Goal: Task Accomplishment & Management: Manage account settings

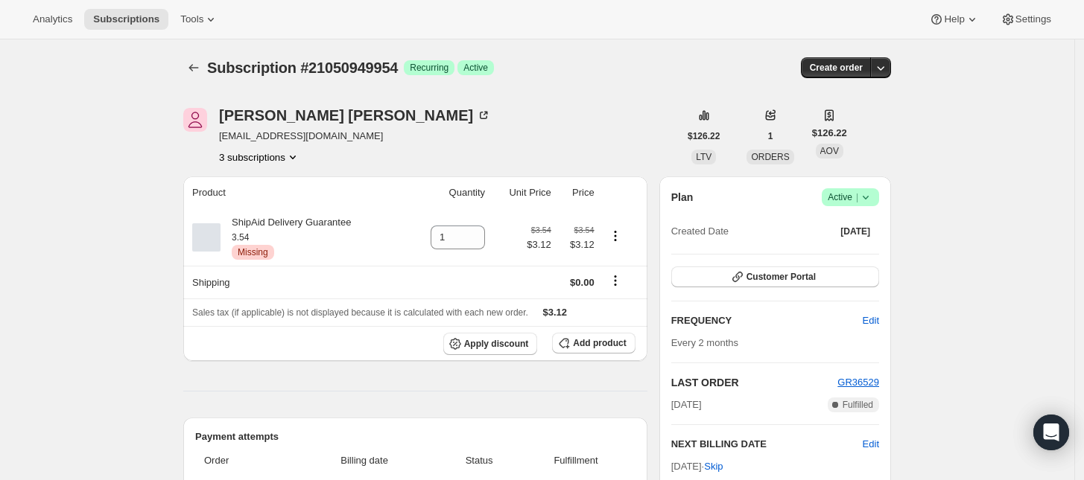
click at [850, 197] on span "Active |" at bounding box center [849, 197] width 45 height 15
click at [847, 249] on span "Cancel subscription" at bounding box center [855, 251] width 84 height 11
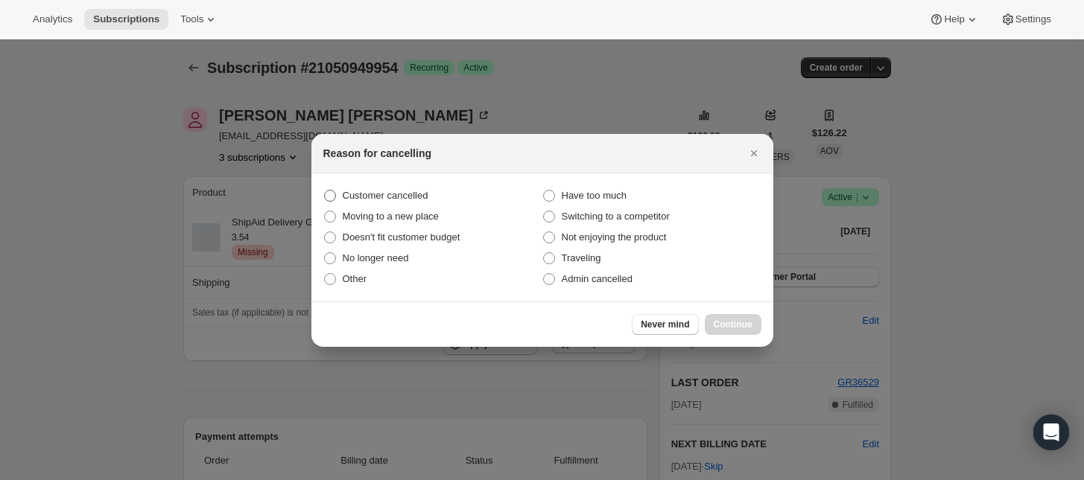
click at [373, 200] on span "Customer cancelled" at bounding box center [386, 195] width 86 height 11
click at [325, 191] on input "Customer cancelled" at bounding box center [324, 190] width 1 height 1
radio input "true"
click at [737, 326] on span "Continue" at bounding box center [732, 325] width 39 height 12
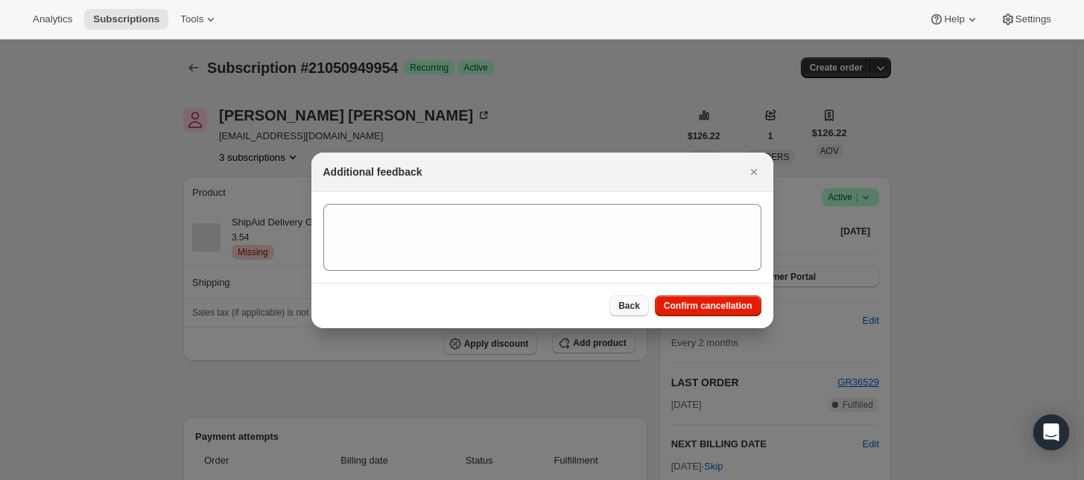
click at [631, 308] on span "Back" at bounding box center [629, 306] width 22 height 12
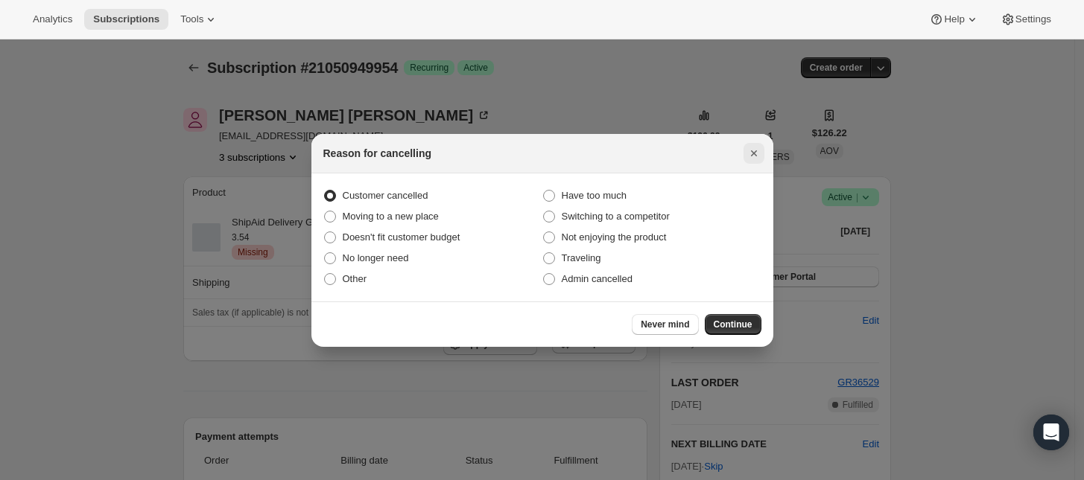
click at [750, 148] on icon "Close" at bounding box center [753, 153] width 15 height 15
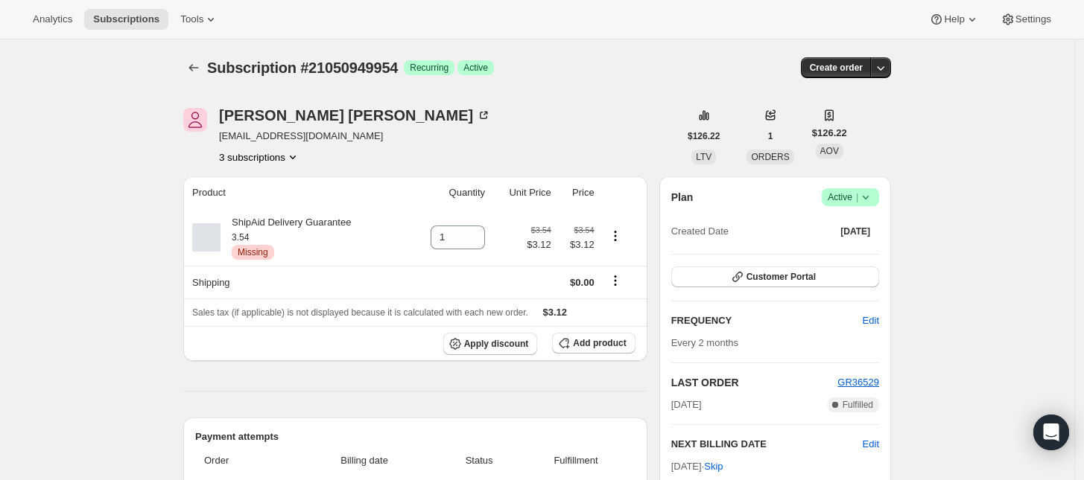
click at [258, 161] on button "3 subscriptions" at bounding box center [259, 157] width 81 height 15
click at [259, 224] on button "21051015490" at bounding box center [265, 235] width 112 height 24
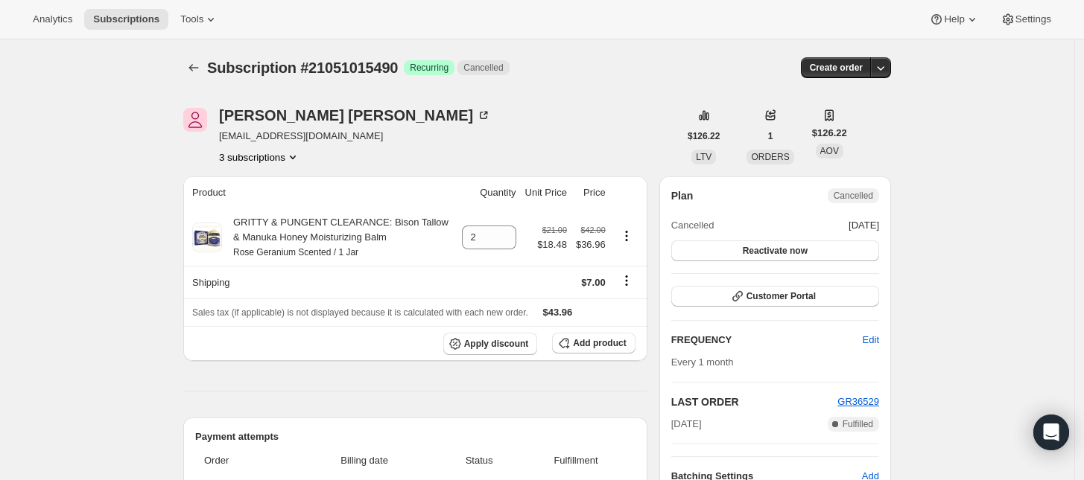
click at [279, 162] on button "3 subscriptions" at bounding box center [259, 157] width 81 height 15
click at [270, 207] on span "21050982722" at bounding box center [265, 210] width 104 height 15
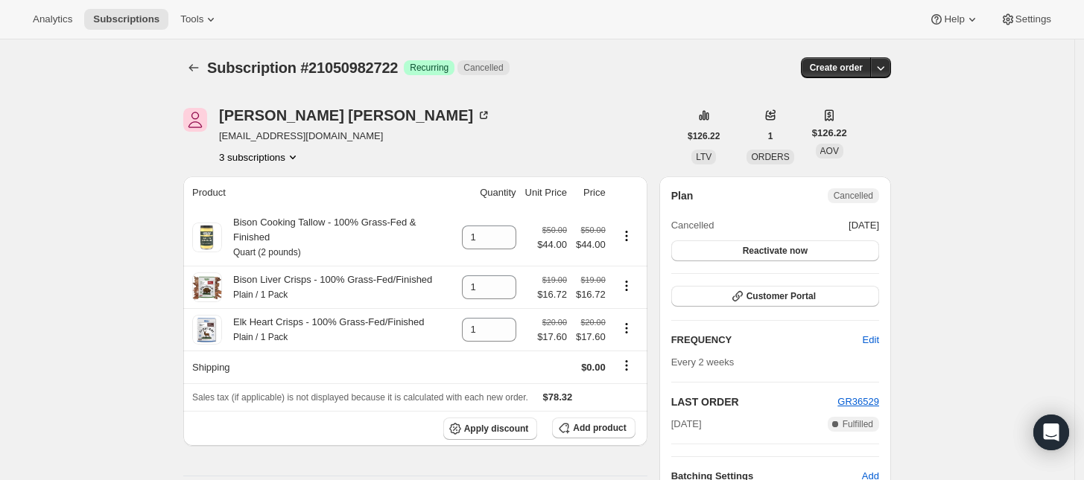
click at [265, 157] on button "3 subscriptions" at bounding box center [259, 157] width 81 height 15
click at [276, 179] on span "21050949954" at bounding box center [265, 185] width 104 height 15
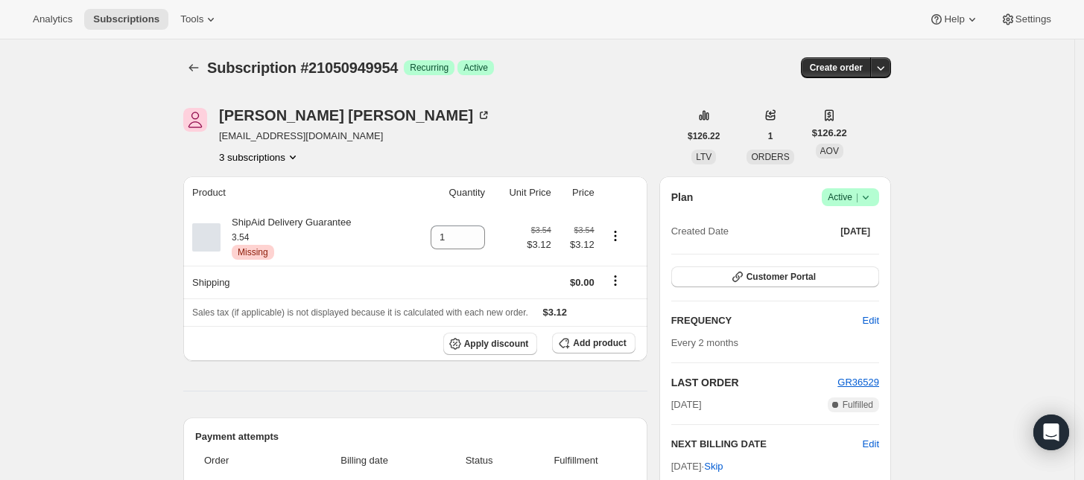
click at [865, 196] on icon at bounding box center [865, 197] width 15 height 15
click at [851, 252] on span "Cancel subscription" at bounding box center [855, 251] width 84 height 11
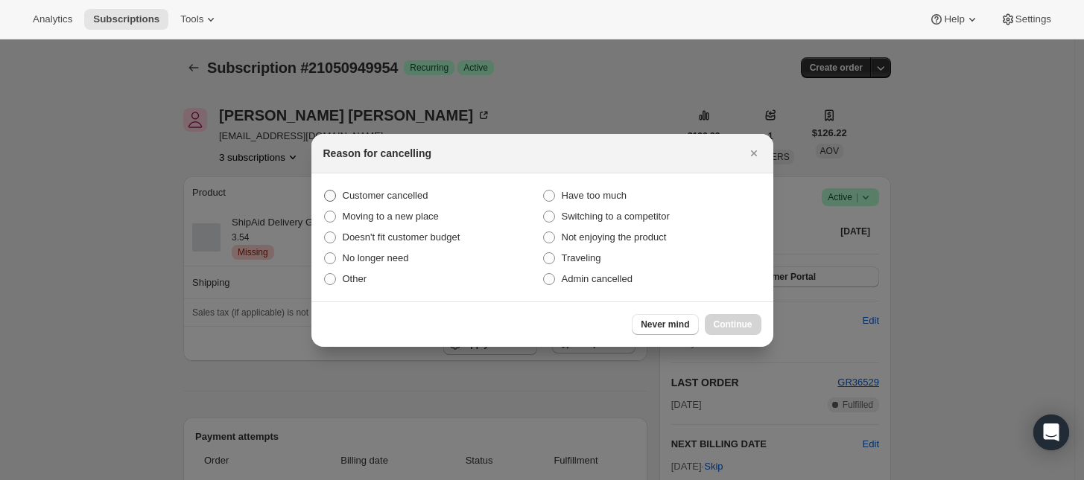
click at [378, 185] on label "Customer cancelled" at bounding box center [432, 195] width 219 height 21
click at [325, 190] on input "Customer cancelled" at bounding box center [324, 190] width 1 height 1
radio input "true"
click at [726, 321] on span "Continue" at bounding box center [732, 325] width 39 height 12
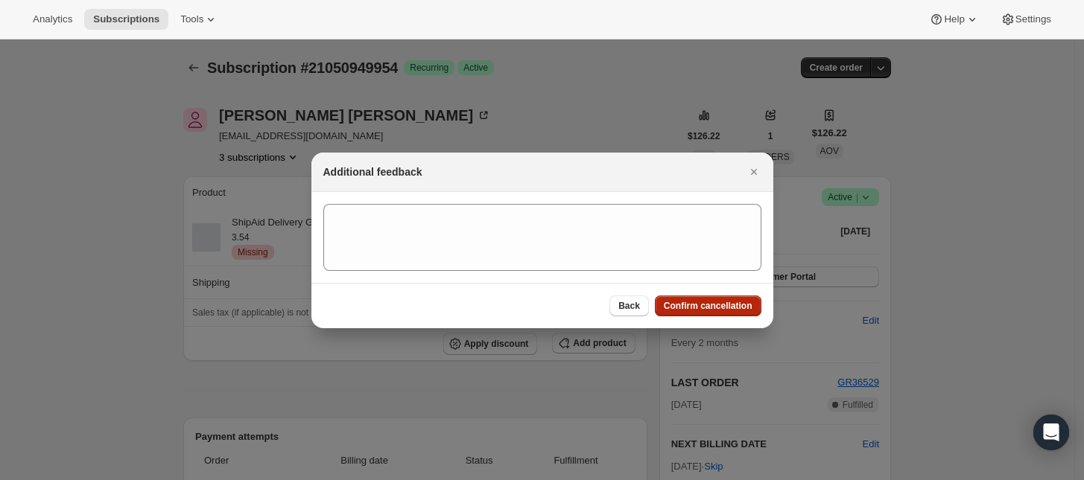
click at [734, 303] on span "Confirm cancellation" at bounding box center [708, 306] width 89 height 12
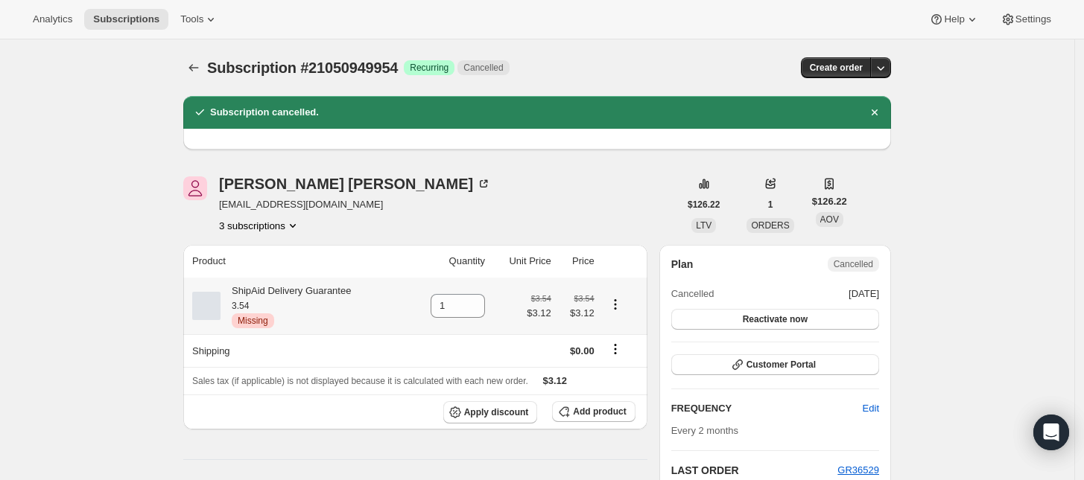
click at [623, 305] on icon "Product actions" at bounding box center [615, 304] width 15 height 15
